Goal: Task Accomplishment & Management: Complete application form

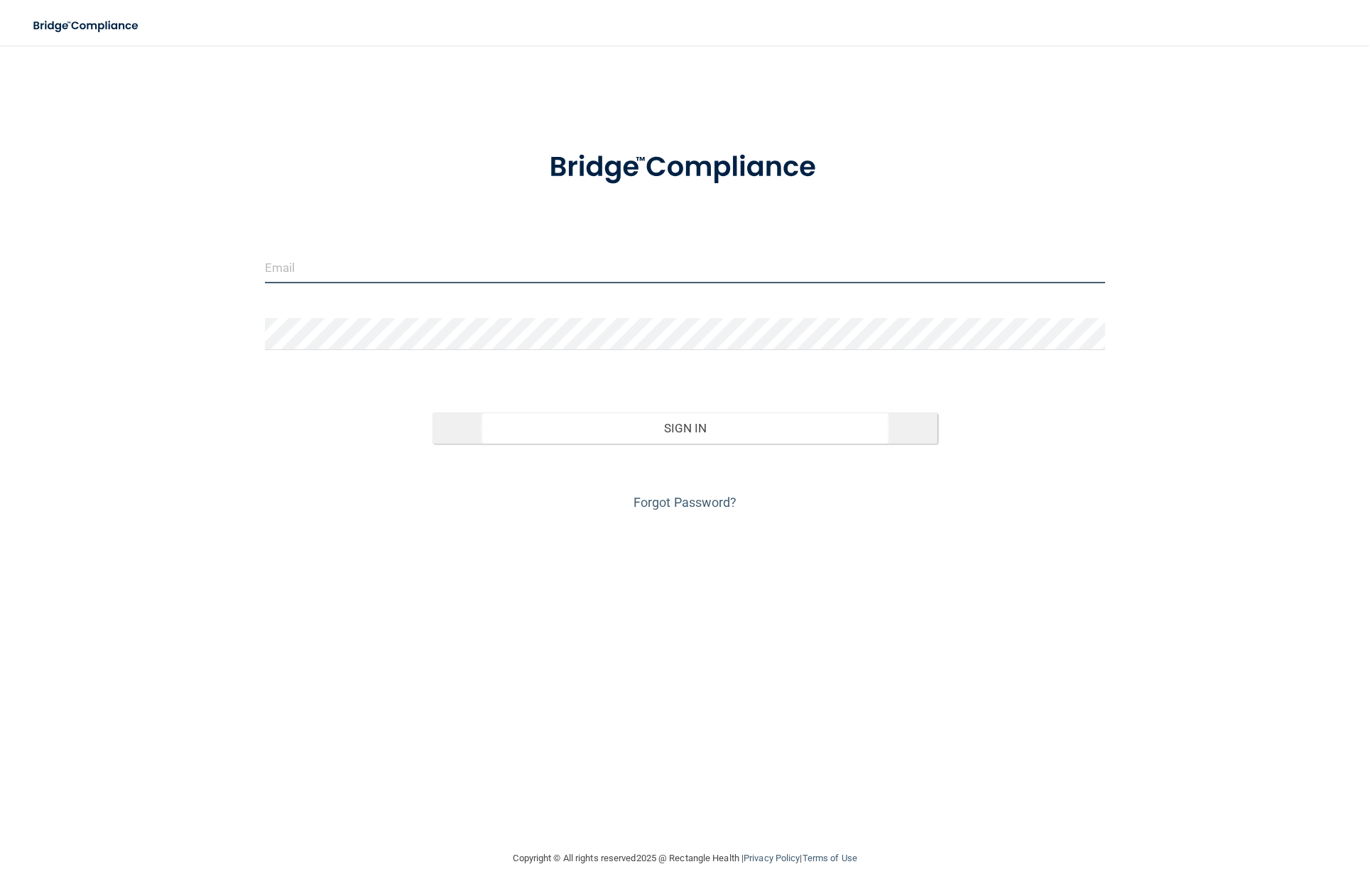
type input "[PERSON_NAME][EMAIL_ADDRESS][DOMAIN_NAME]"
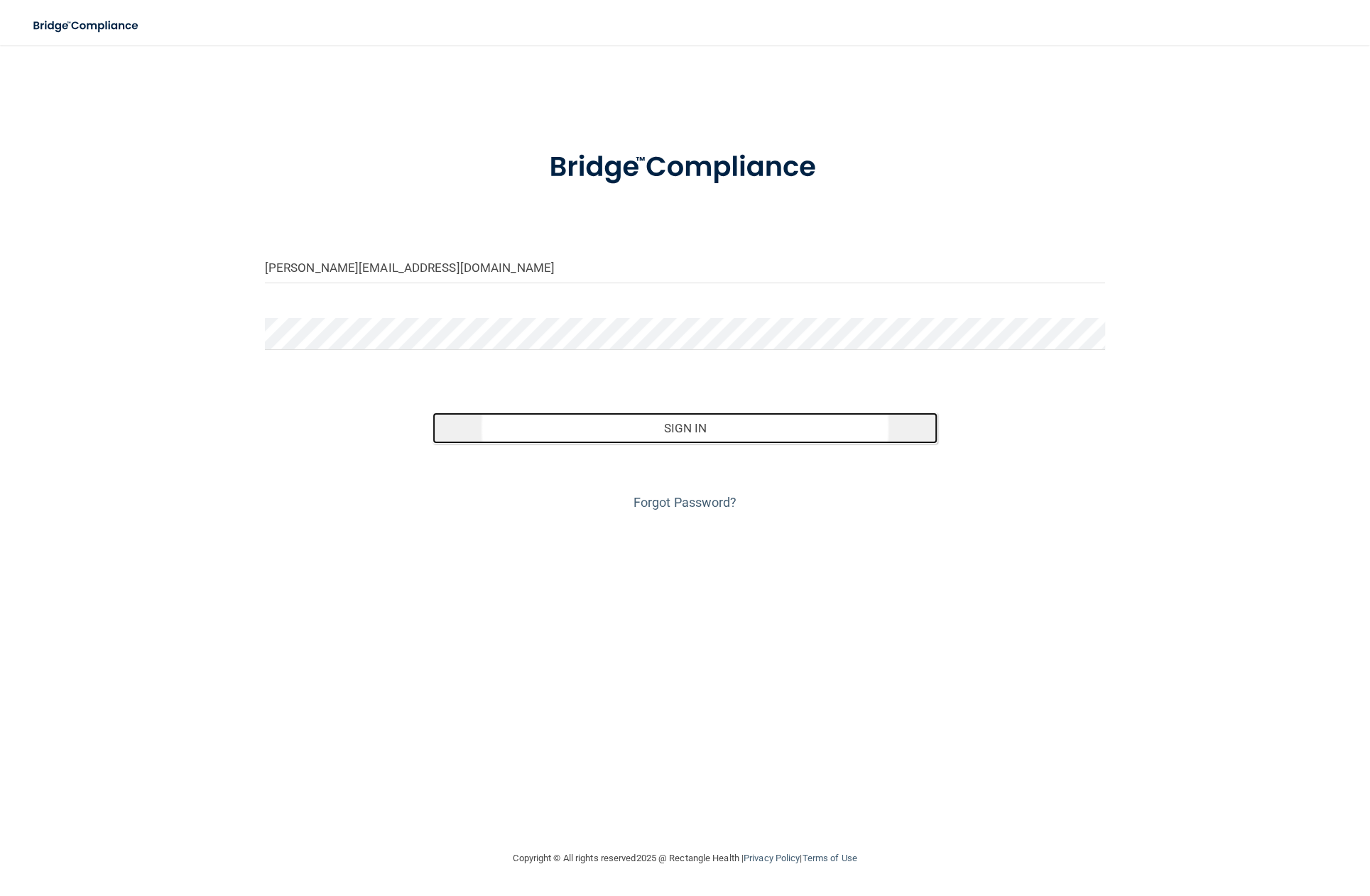
click at [566, 428] on button "Sign In" at bounding box center [684, 428] width 504 height 31
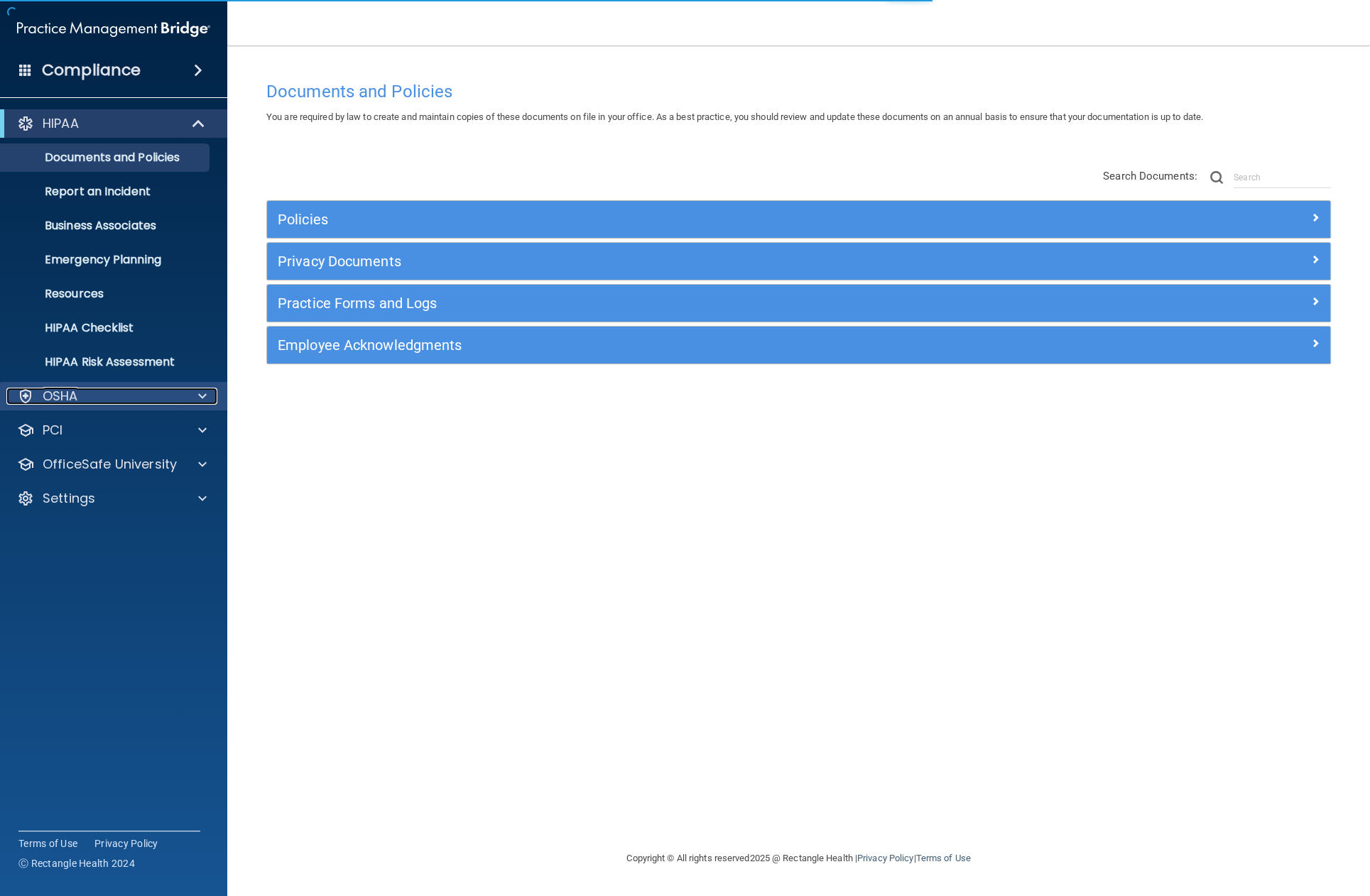
click at [142, 395] on div "OSHA" at bounding box center [95, 396] width 176 height 17
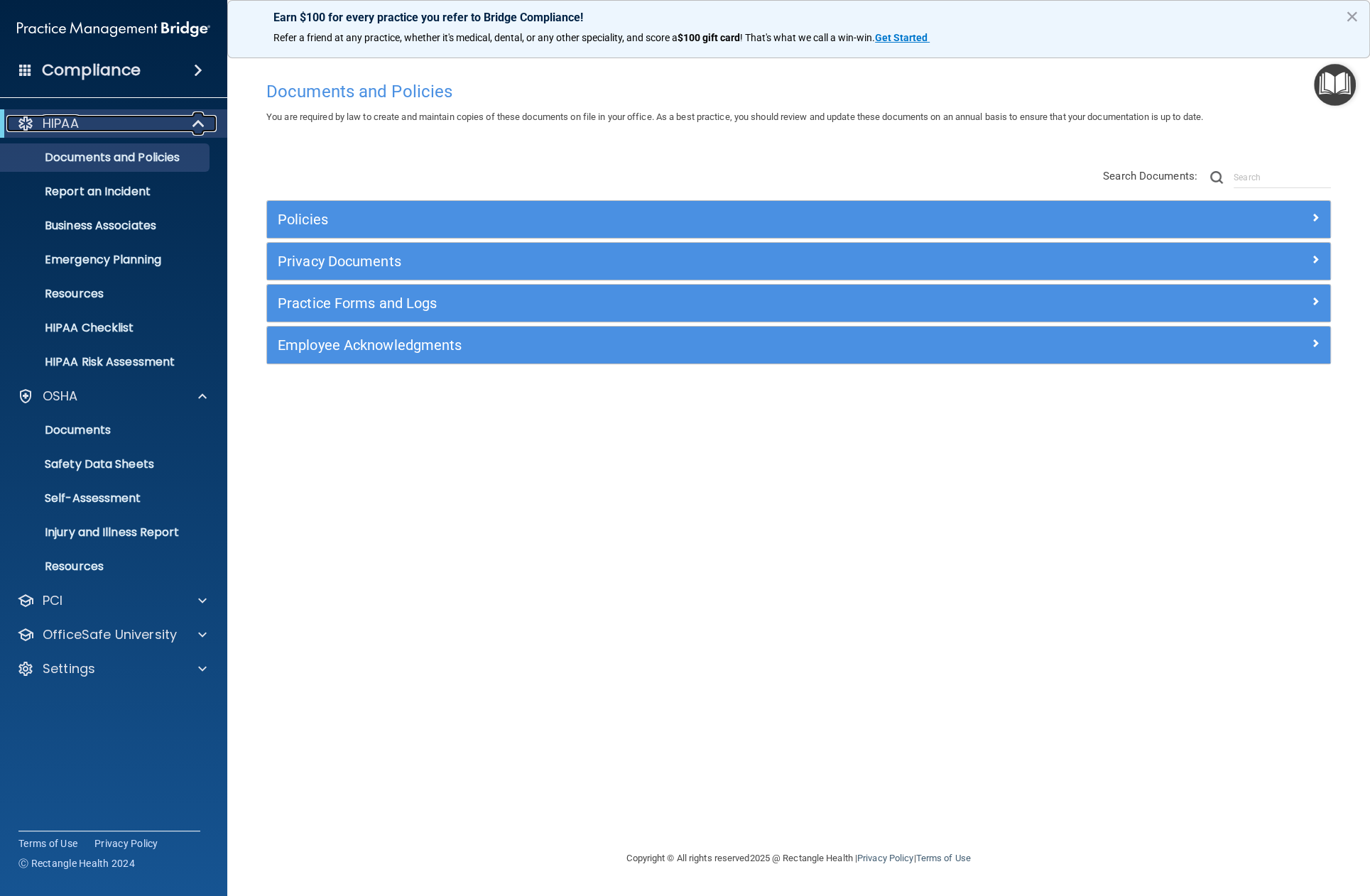
click at [199, 130] on span at bounding box center [199, 123] width 12 height 17
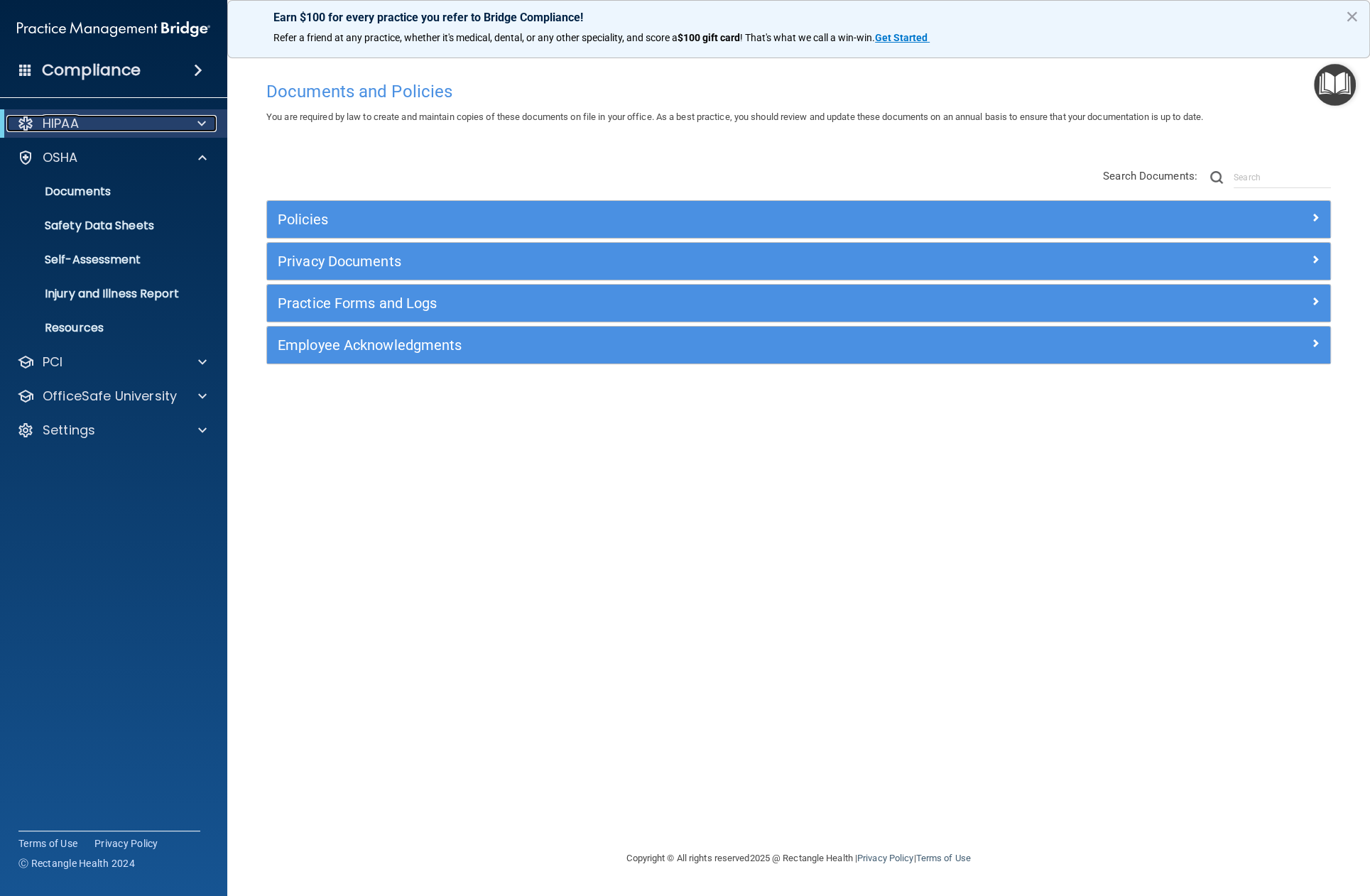
click at [189, 127] on div at bounding box center [199, 123] width 35 height 17
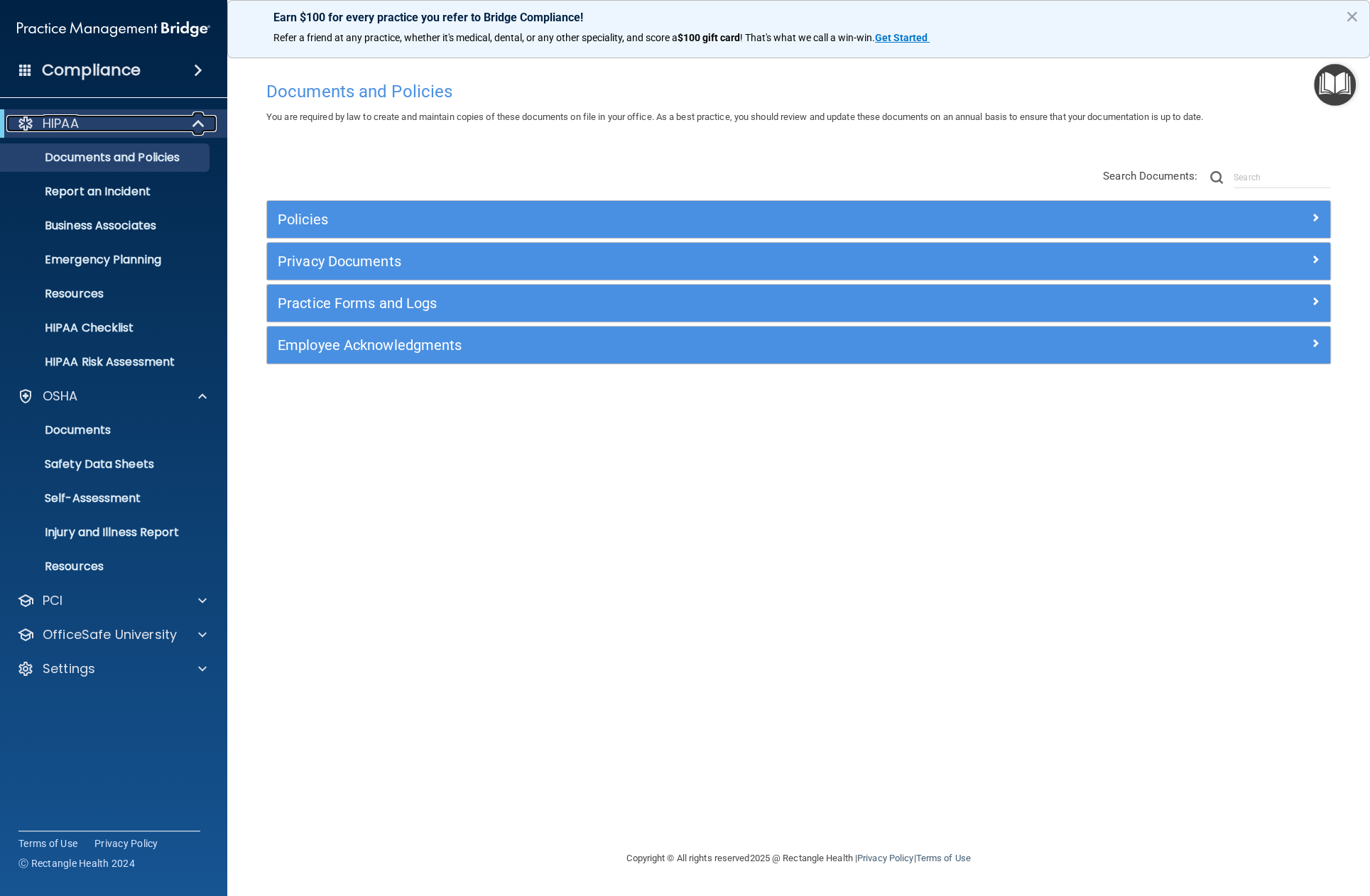
click at [189, 127] on div at bounding box center [199, 123] width 35 height 17
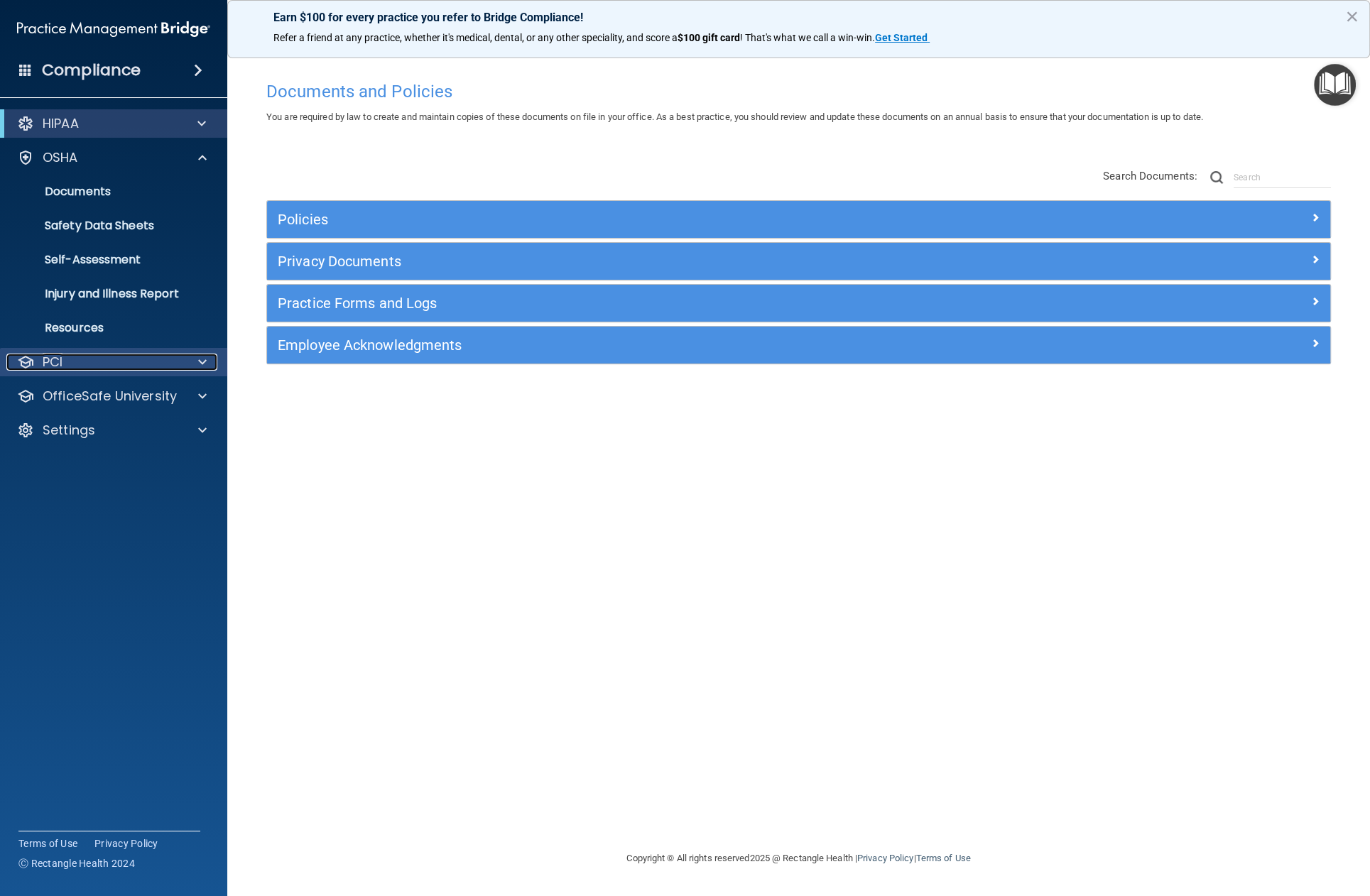
click at [179, 358] on div "PCI" at bounding box center [95, 362] width 176 height 17
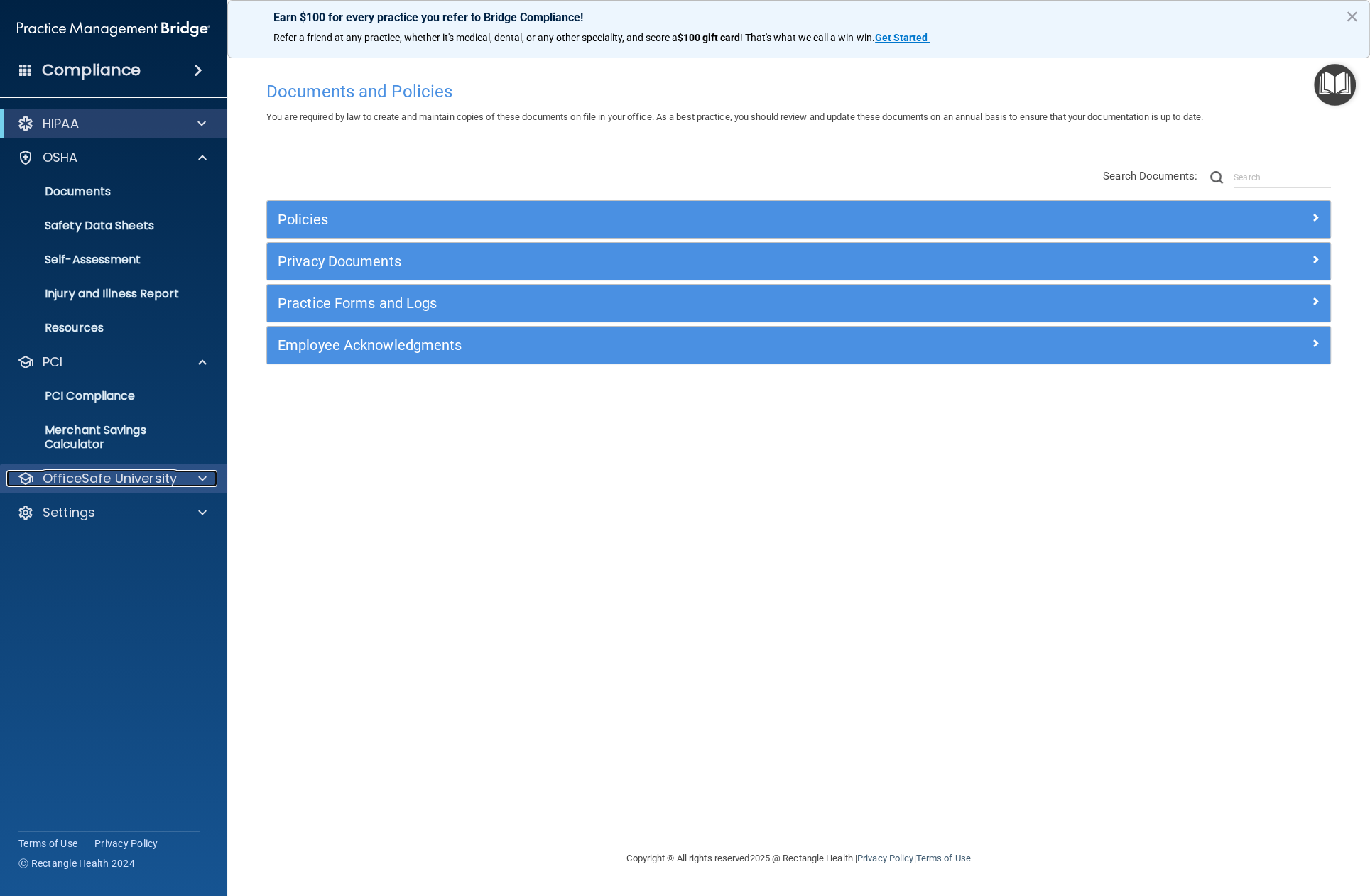
click at [177, 473] on div "OfficeSafe University" at bounding box center [95, 478] width 176 height 17
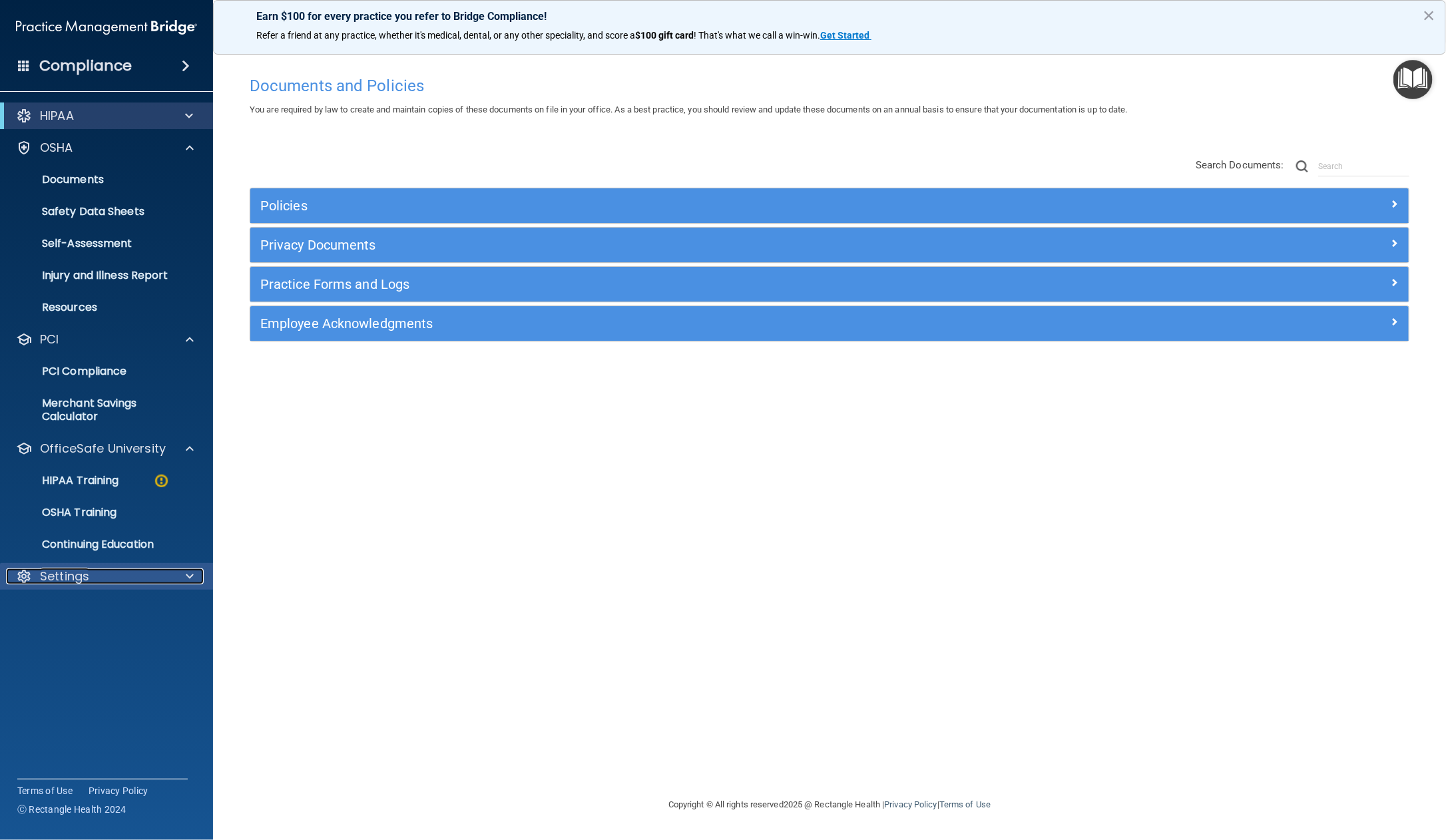
click at [120, 571] on div "Settings" at bounding box center [89, 576] width 166 height 16
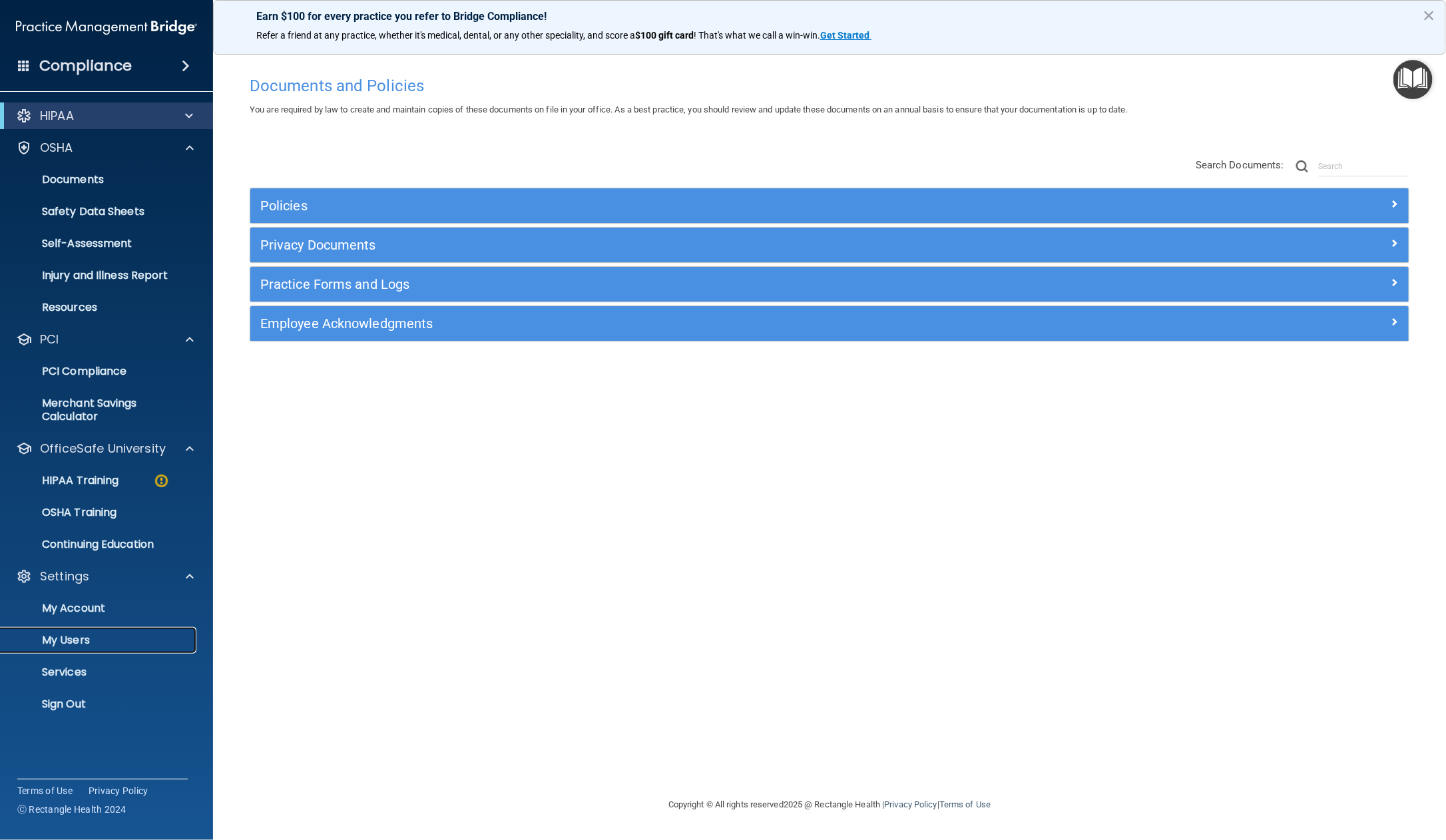
click at [84, 636] on p "My Users" at bounding box center [99, 640] width 182 height 14
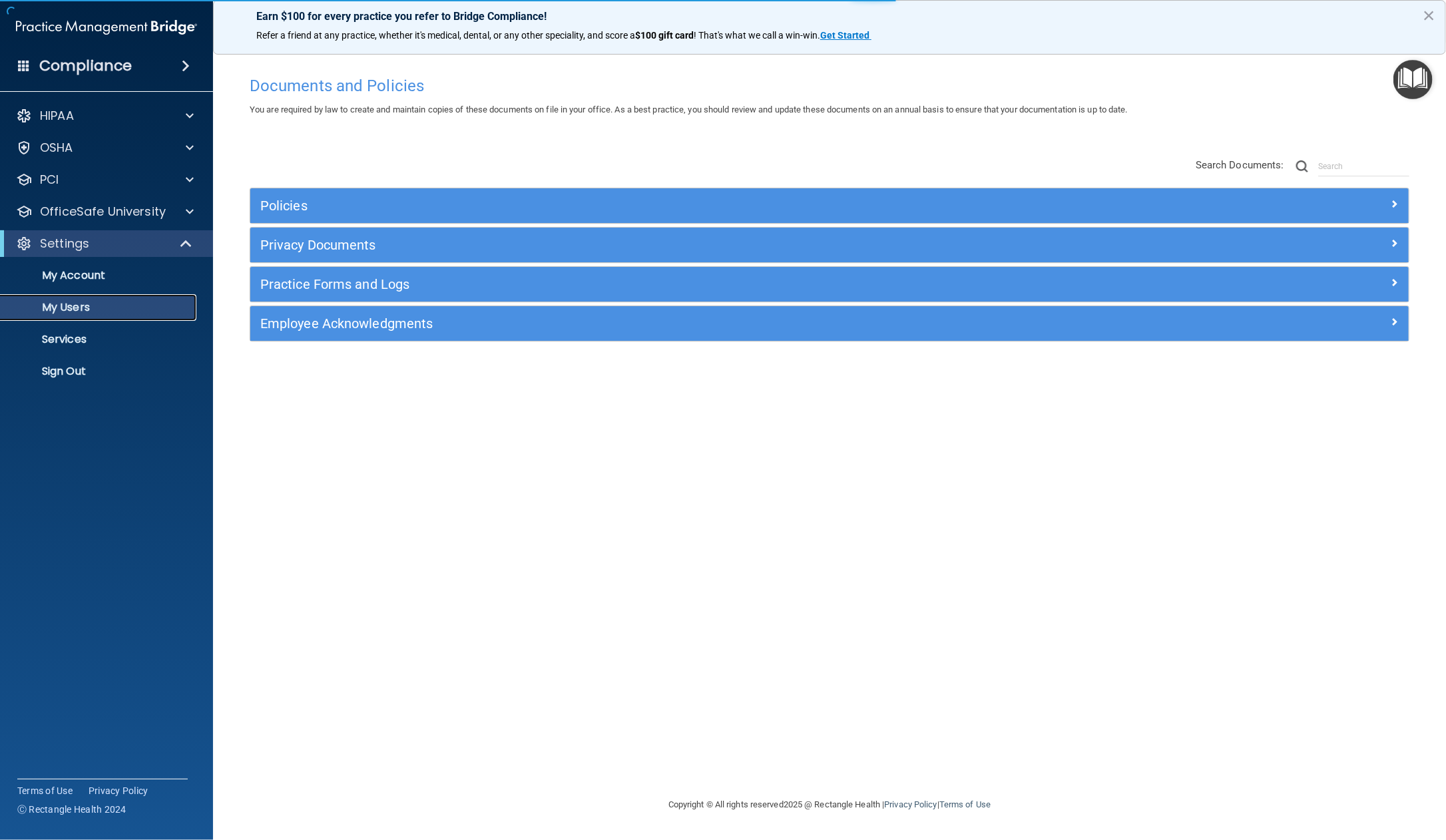
select select "20"
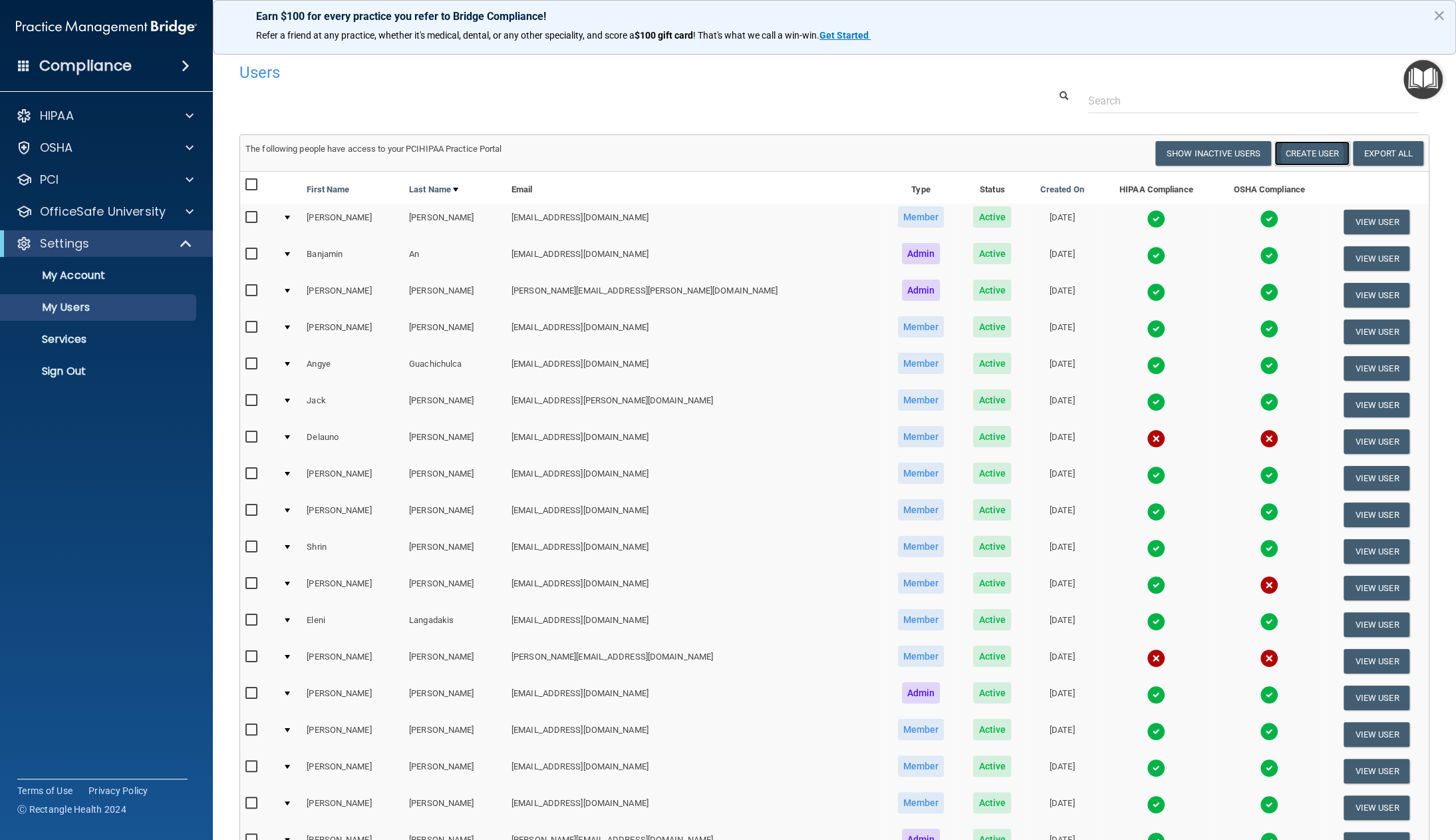
click at [1283, 154] on button "Create User" at bounding box center [1312, 153] width 75 height 25
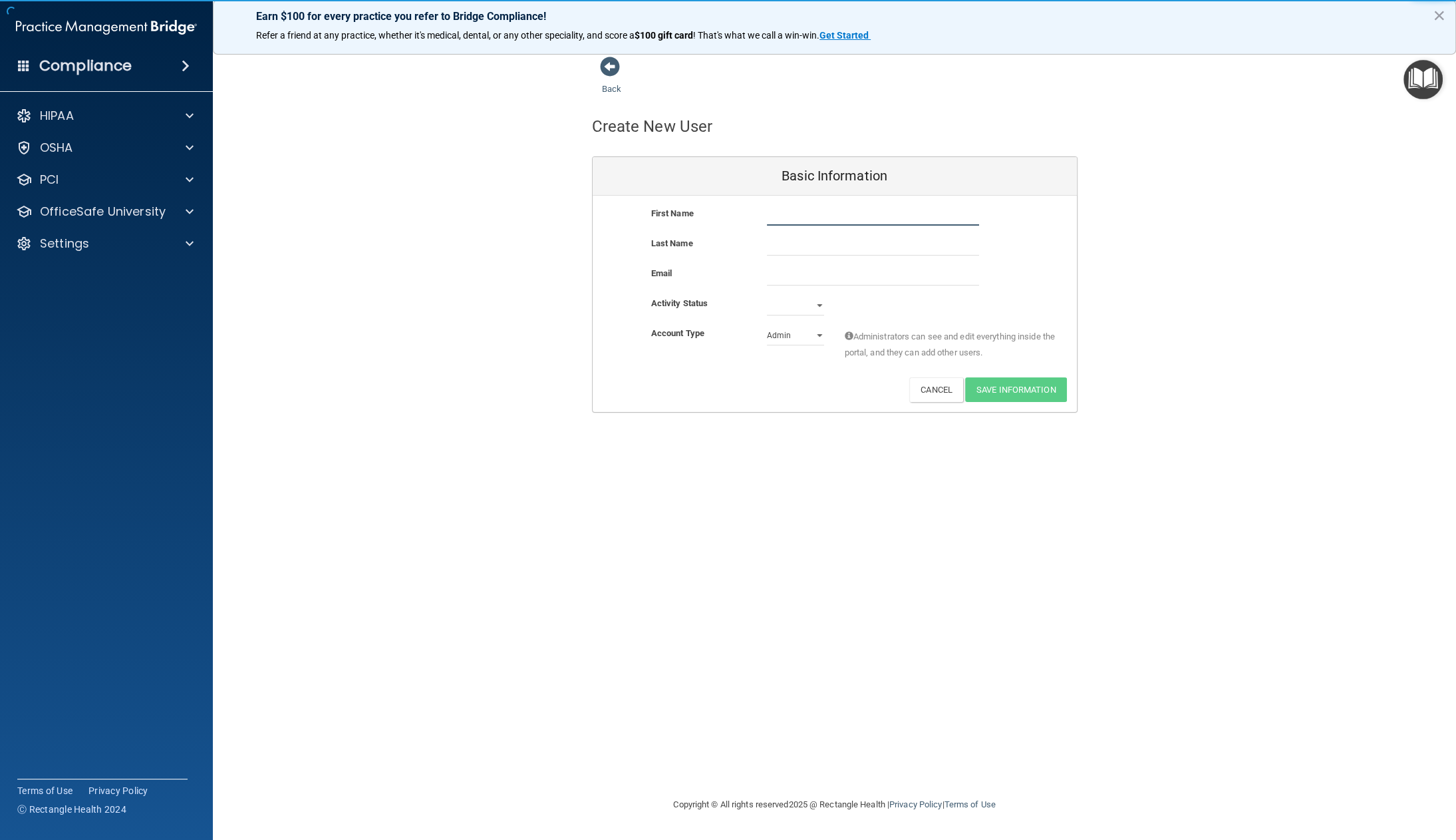
click at [807, 220] on input "text" at bounding box center [873, 215] width 212 height 20
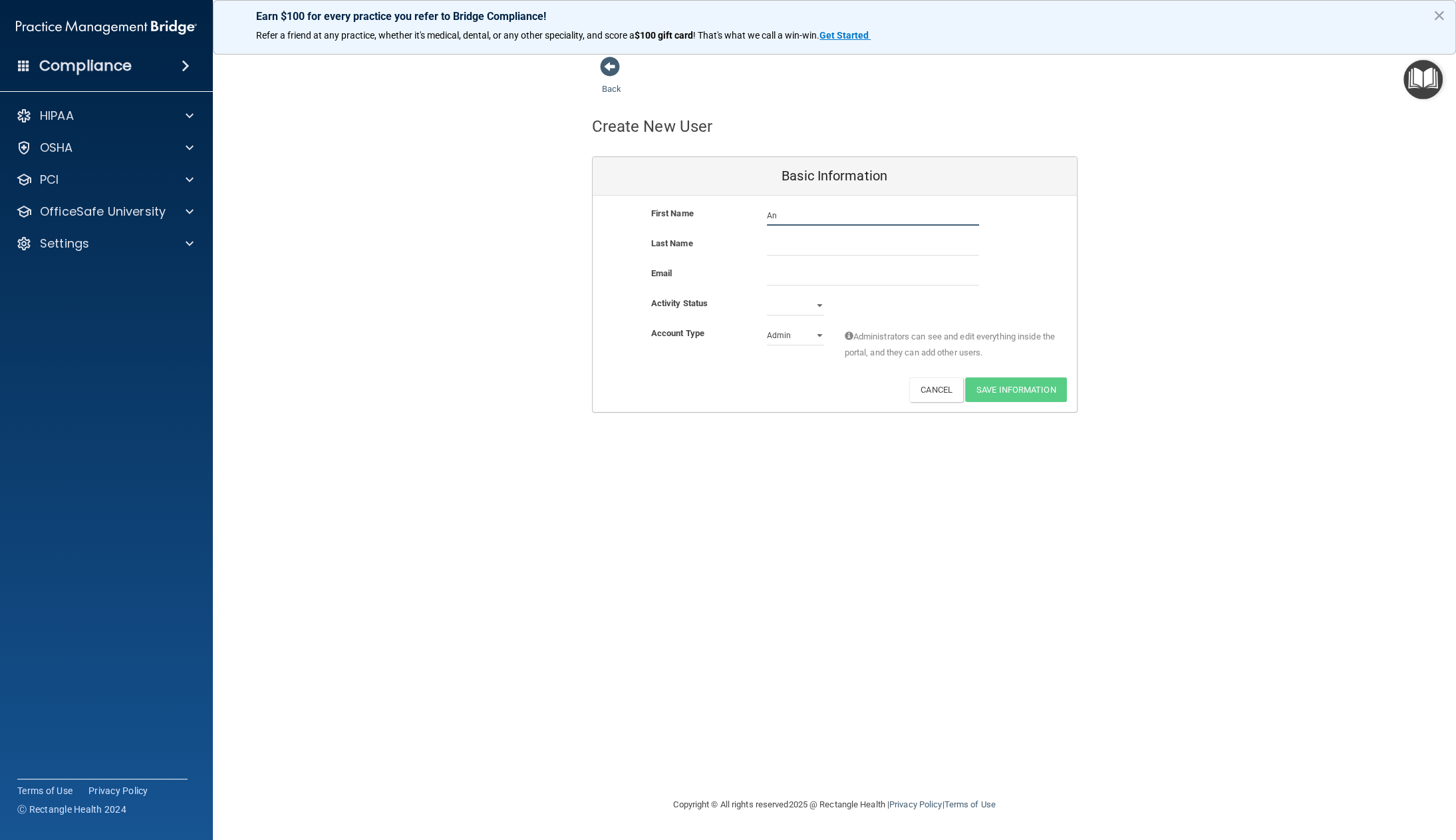
type input "A"
type input "[PERSON_NAME]"
click at [799, 243] on input "text" at bounding box center [873, 245] width 212 height 20
type input "[PERSON_NAME]"
click at [806, 275] on input "email" at bounding box center [873, 275] width 212 height 20
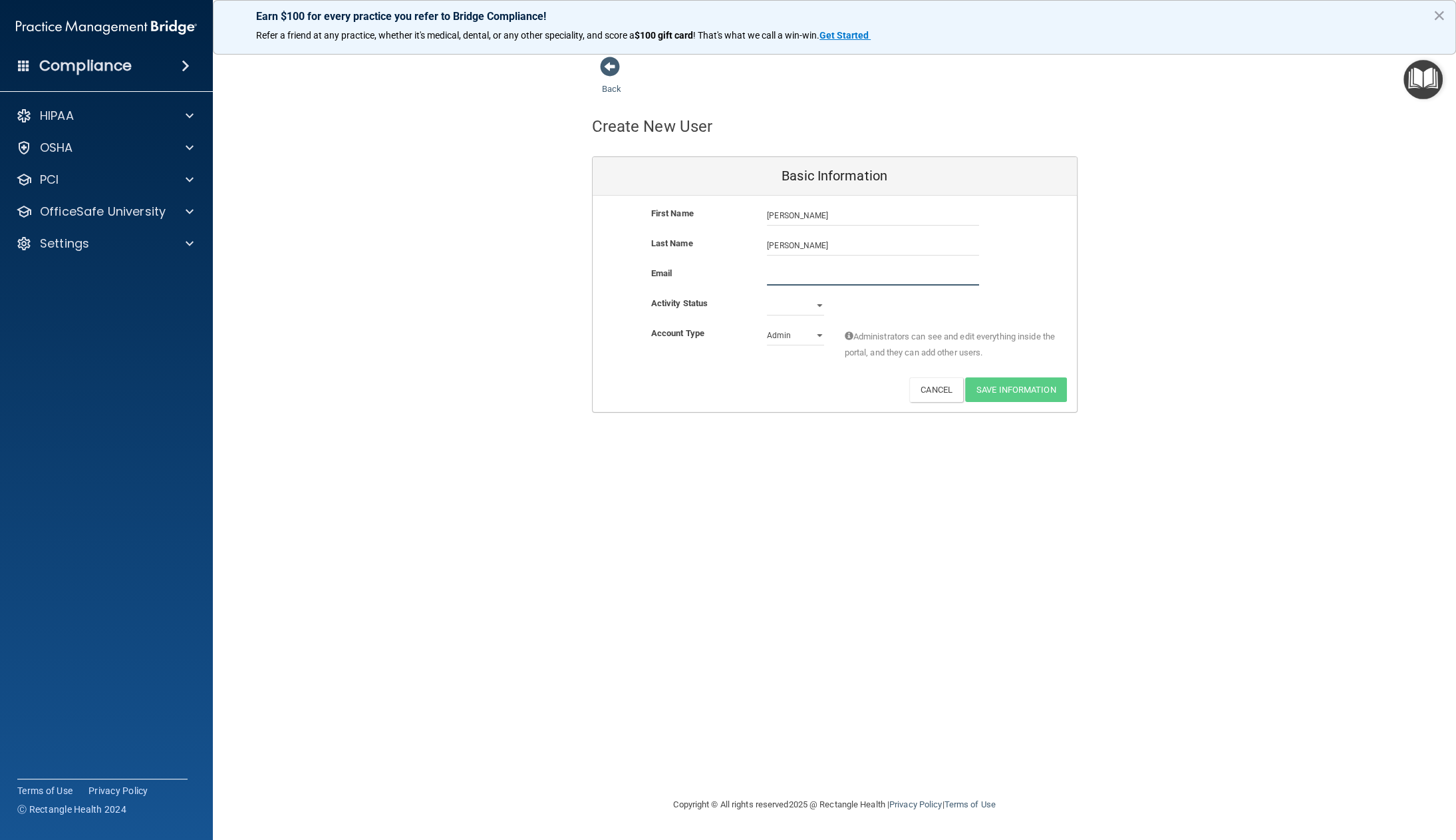
paste input "[PHONE_NUMBER]"
type input "[PHONE_NUMBER]"
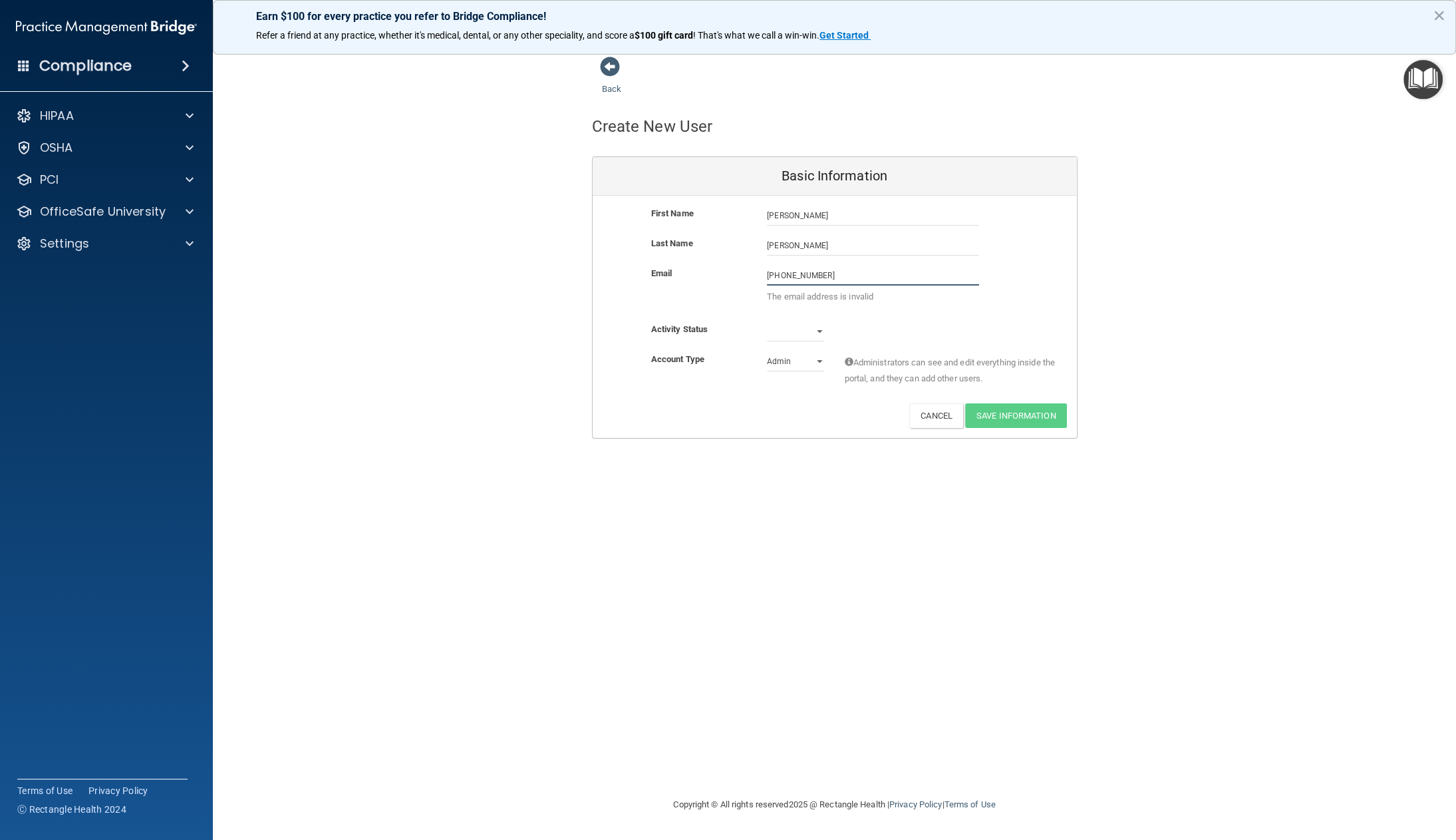
click at [818, 274] on input "[PHONE_NUMBER]" at bounding box center [873, 275] width 212 height 20
paste input "[EMAIL_ADDRESS][DOMAIN_NAME]"
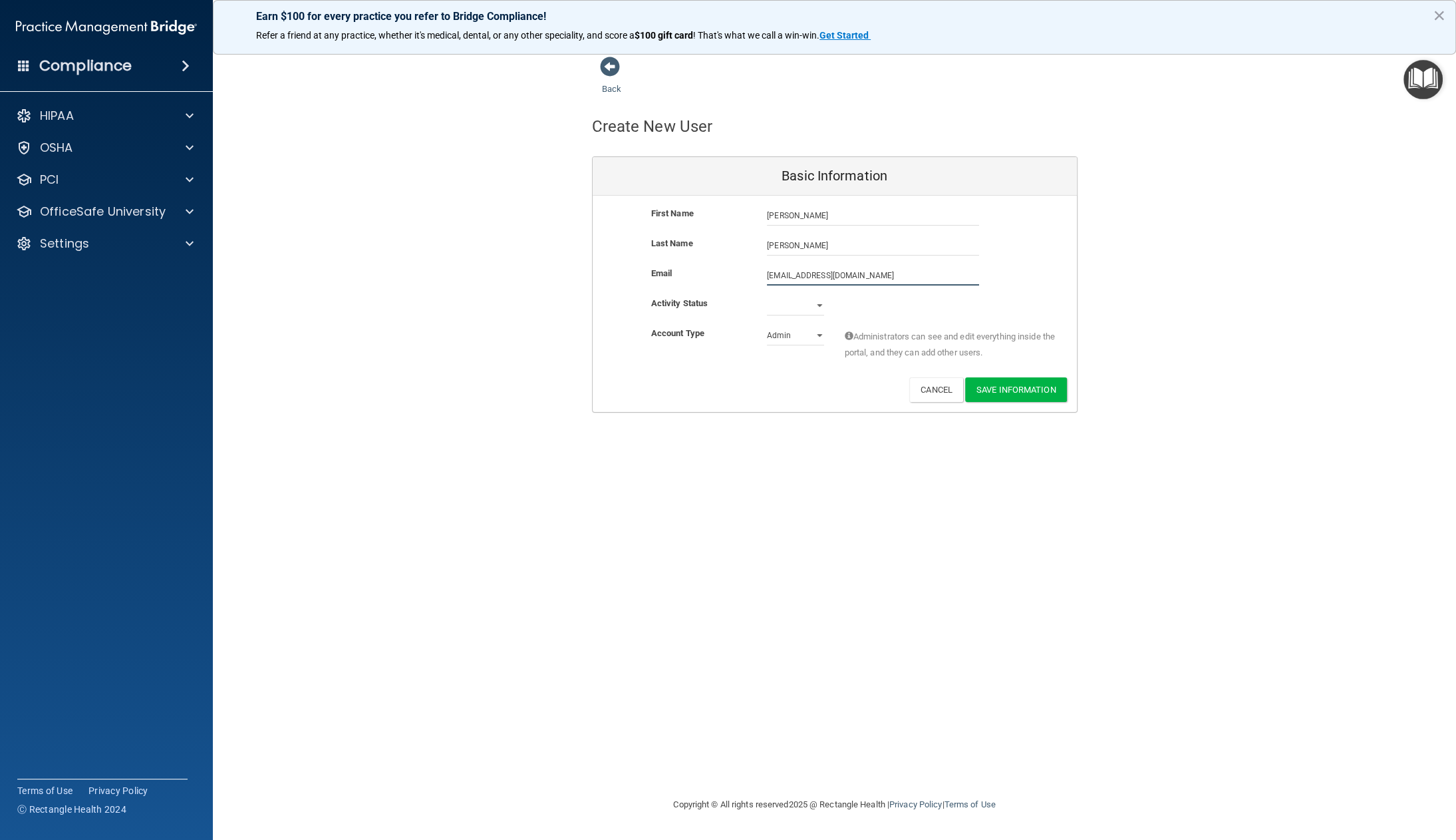
type input "[EMAIL_ADDRESS][DOMAIN_NAME]"
click at [789, 316] on div "Activity Status Active Inactive" at bounding box center [835, 313] width 484 height 30
click at [794, 303] on select "Active Inactive" at bounding box center [795, 308] width 57 height 20
select select "active"
click at [767, 296] on select "Active Inactive" at bounding box center [795, 305] width 57 height 20
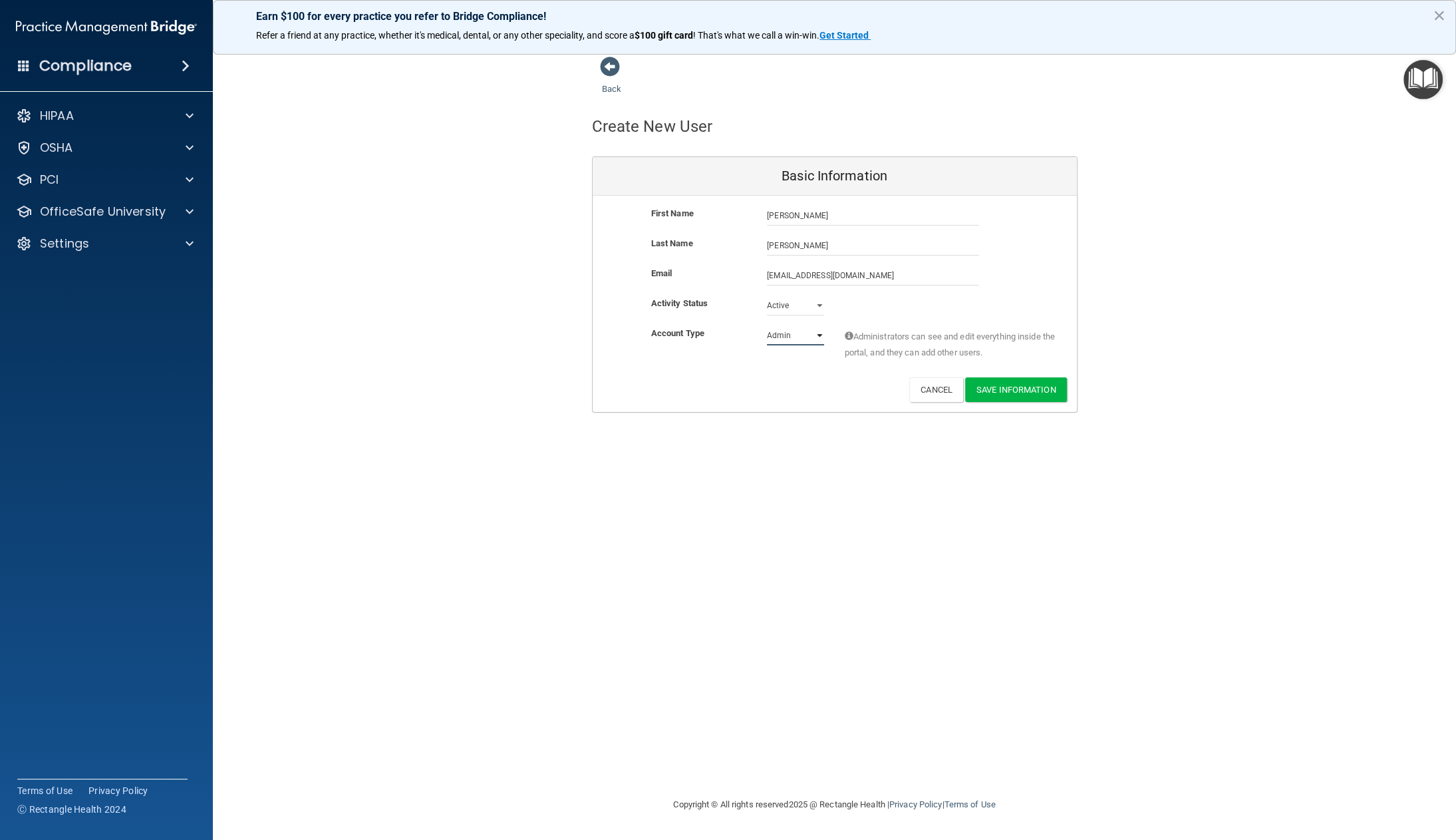
click at [793, 330] on select "Admin Member" at bounding box center [795, 335] width 57 height 20
select select "practice_member"
click at [767, 326] on select "Admin Member" at bounding box center [795, 335] width 57 height 20
click at [1021, 385] on button "Save Information" at bounding box center [1015, 390] width 101 height 25
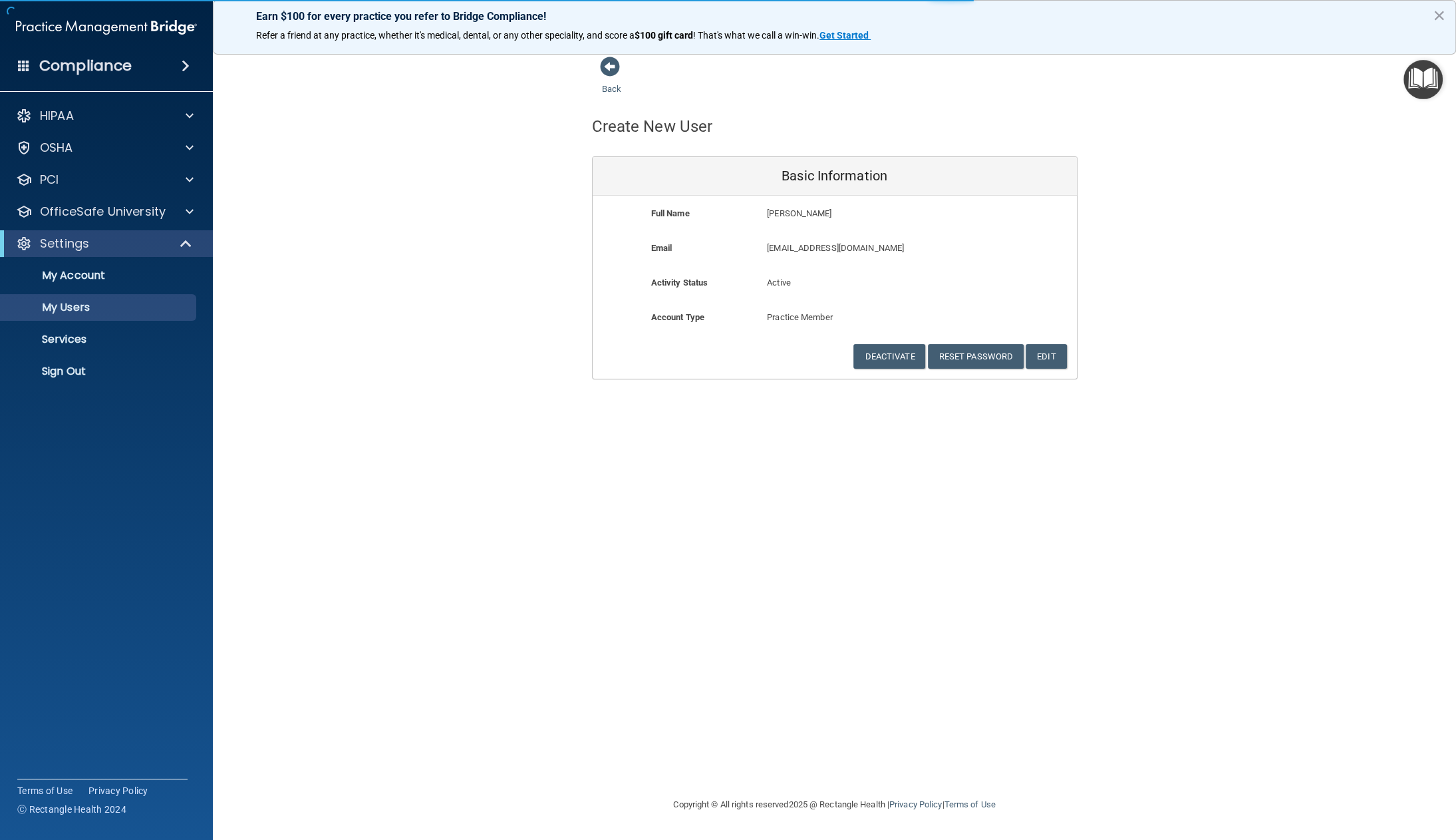
select select "20"
